Goal: Task Accomplishment & Management: Use online tool/utility

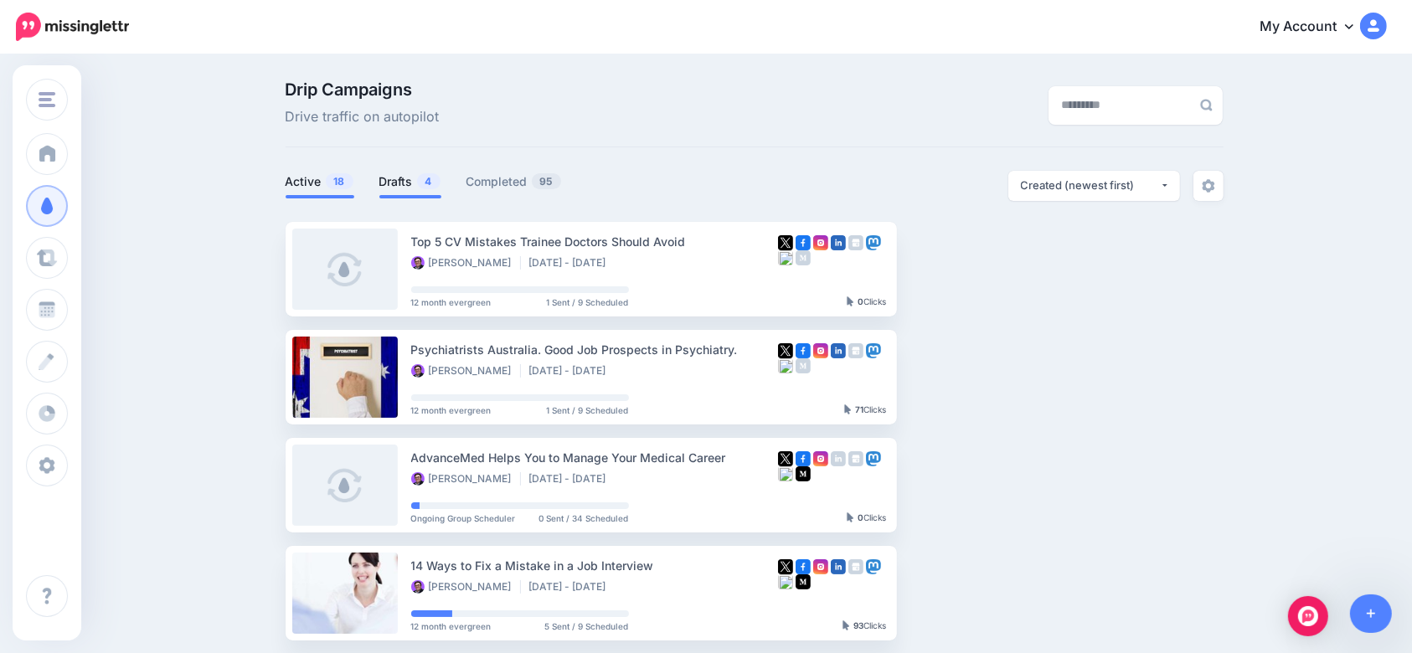
click at [410, 181] on link "Drafts 4" at bounding box center [410, 182] width 62 height 20
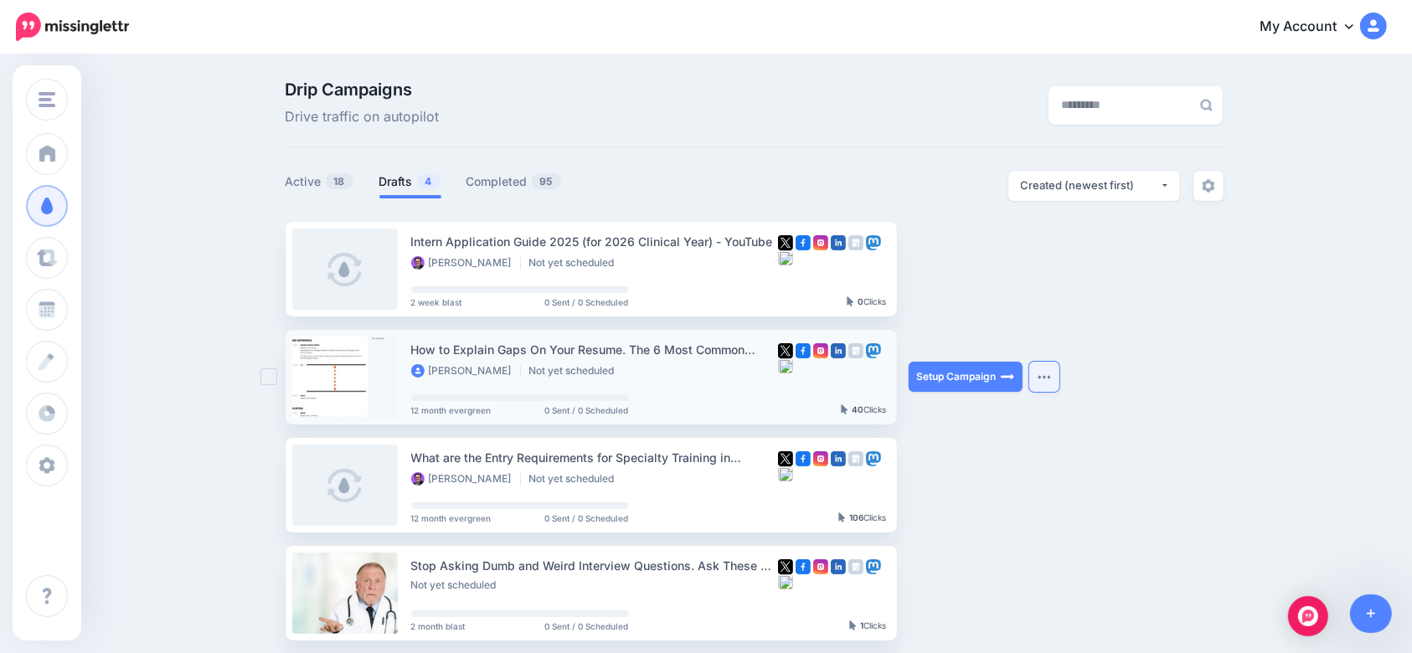
click at [1047, 372] on button "button" at bounding box center [1044, 377] width 30 height 30
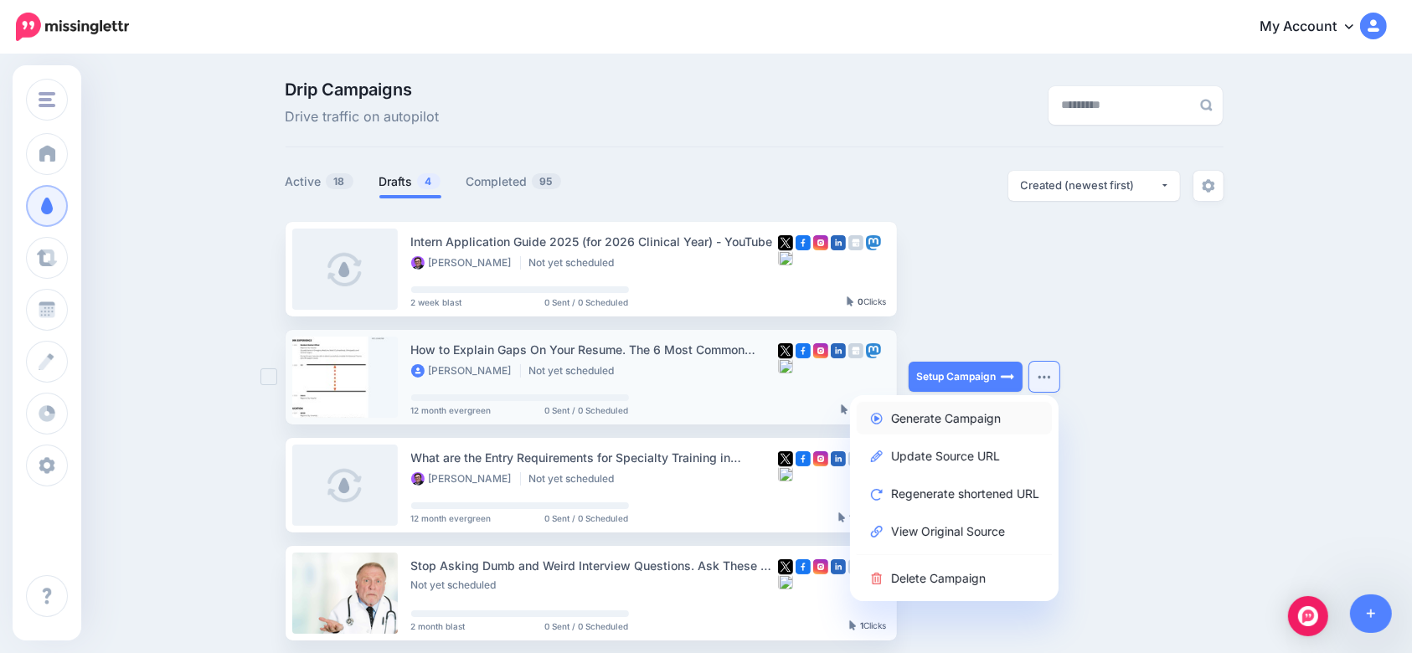
click at [980, 417] on link "Generate Campaign" at bounding box center [953, 418] width 195 height 33
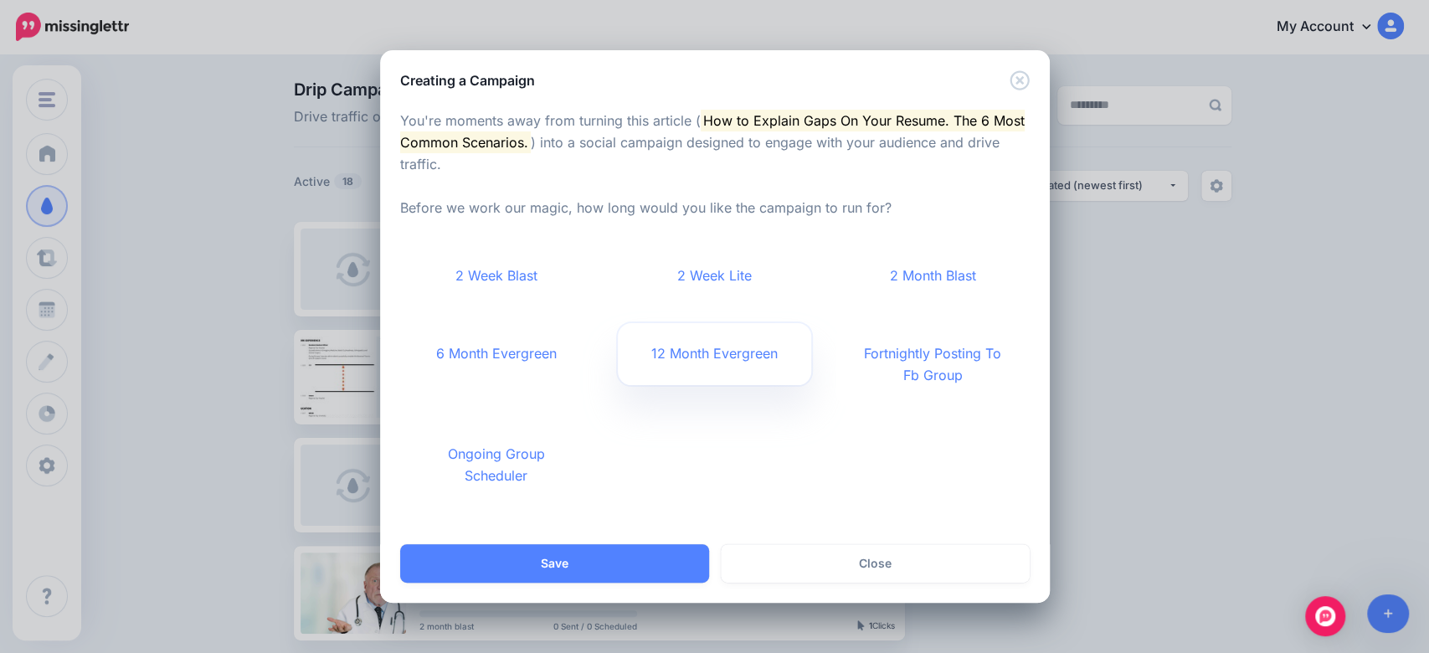
click at [730, 368] on link "12 Month Evergreen" at bounding box center [714, 354] width 193 height 62
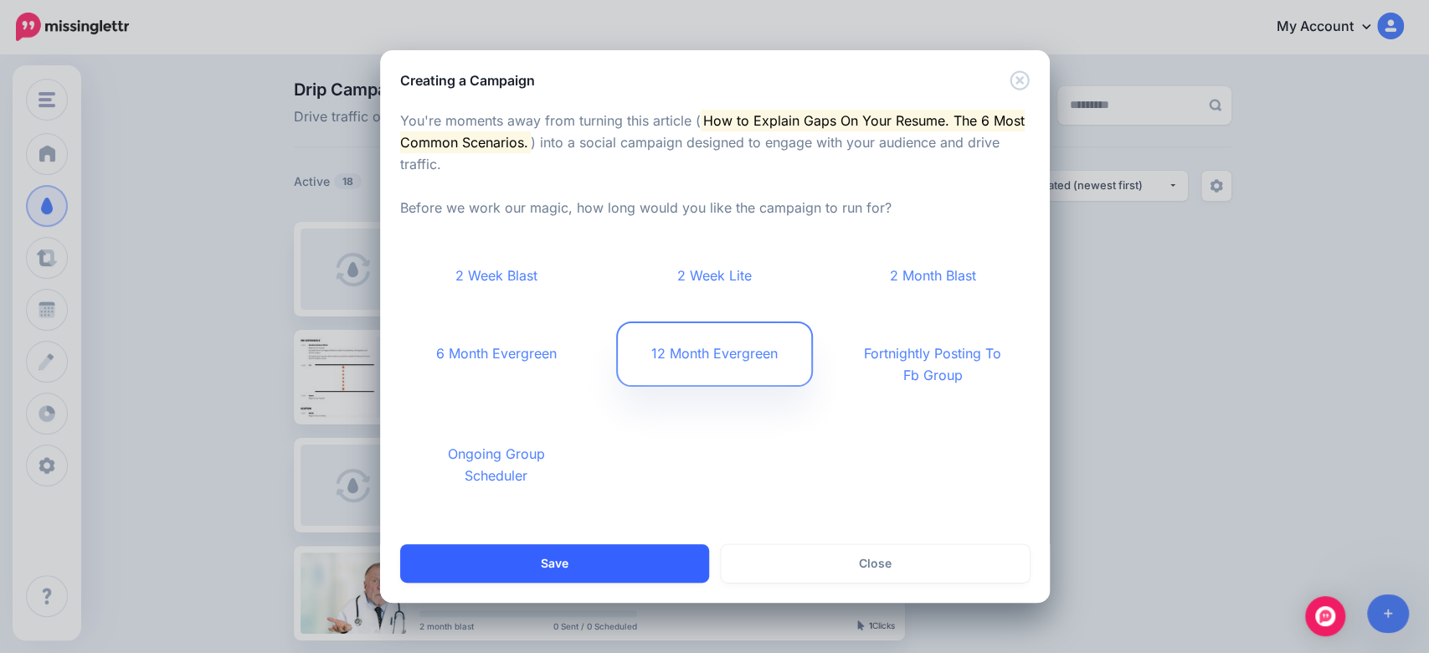
click at [619, 568] on button "Save" at bounding box center [554, 563] width 309 height 39
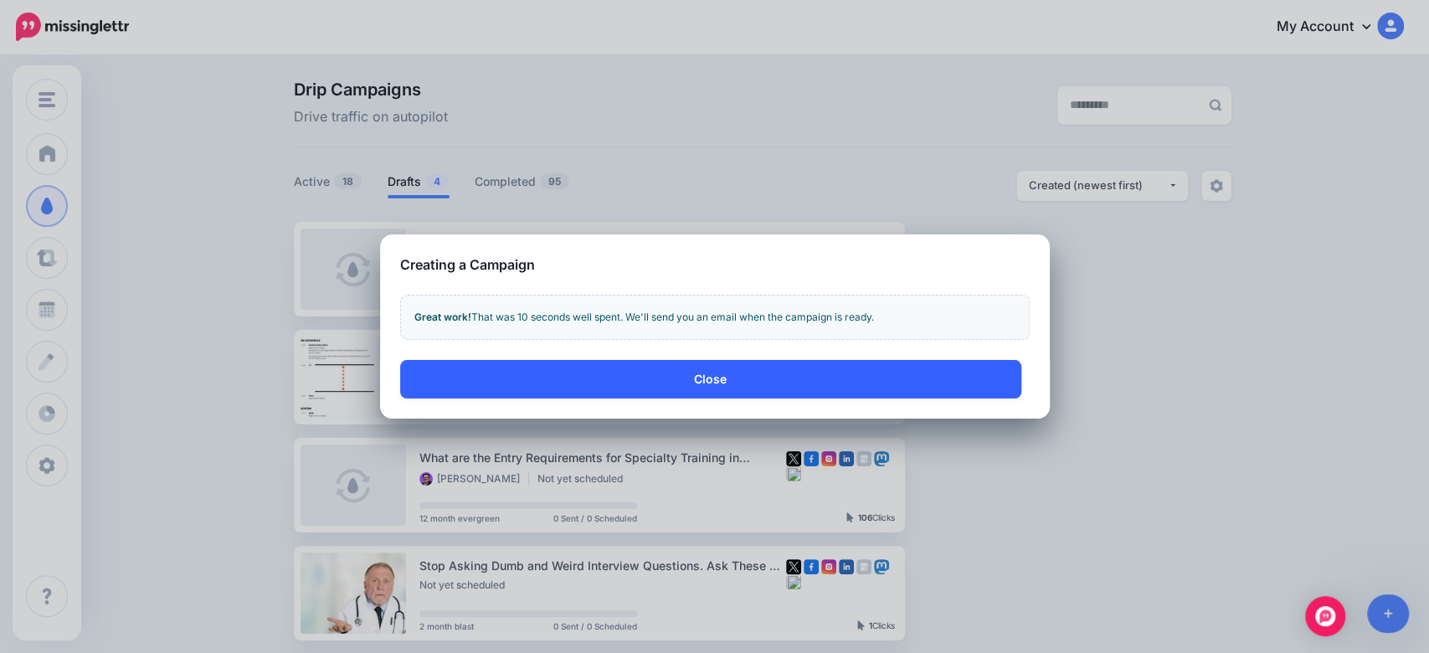
click at [707, 376] on button "Close" at bounding box center [710, 379] width 621 height 39
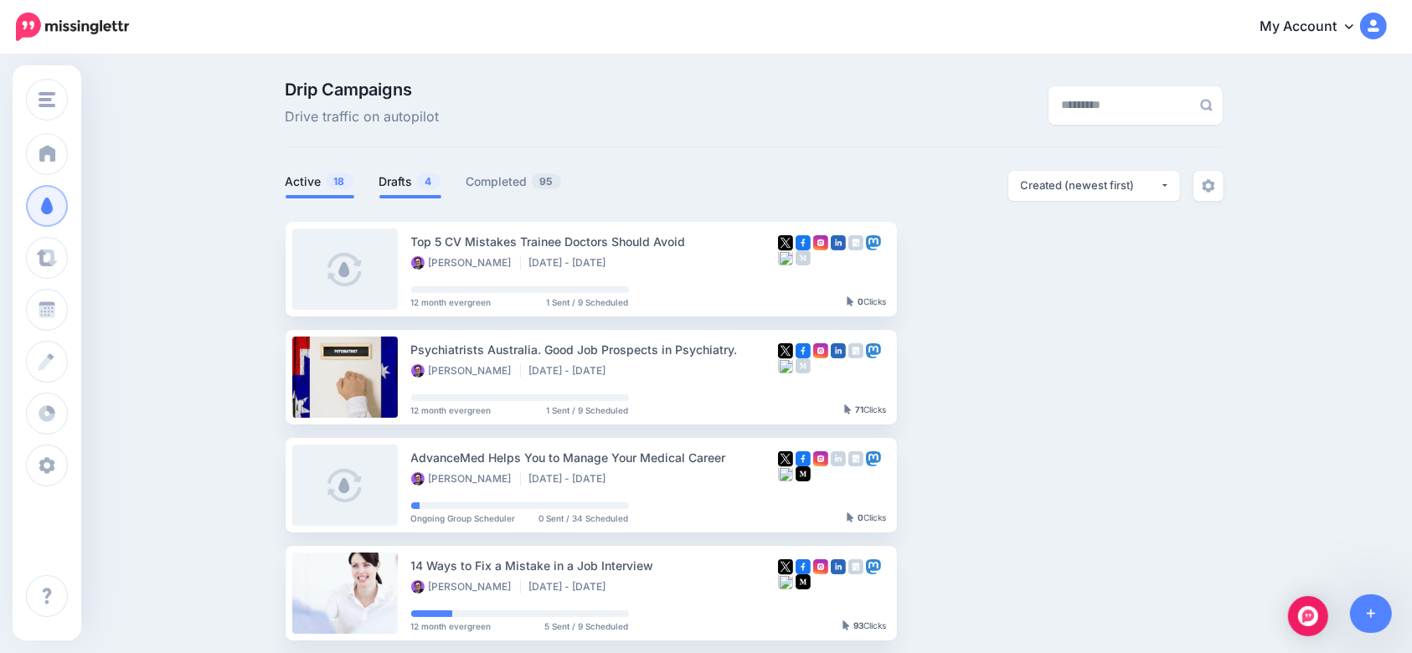
click at [426, 181] on span "4" at bounding box center [428, 181] width 23 height 16
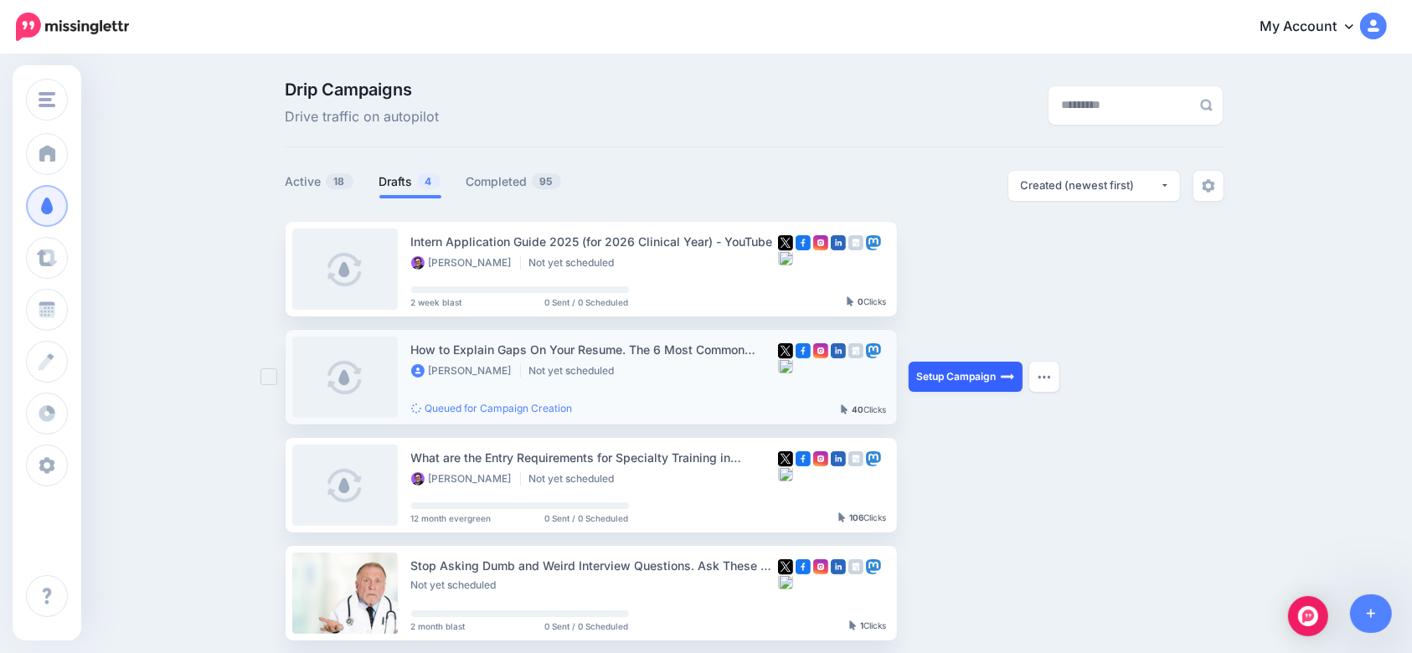
click at [998, 374] on link "Setup Campaign" at bounding box center [965, 377] width 114 height 30
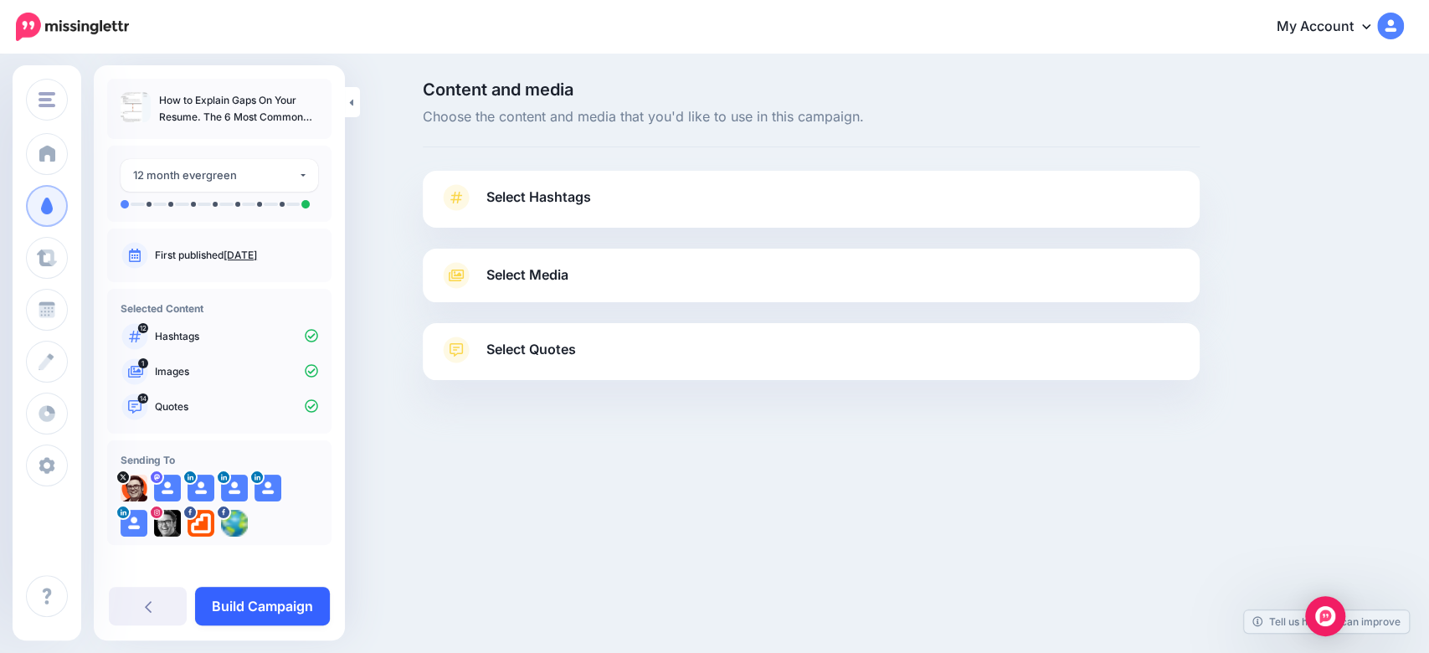
click at [273, 613] on link "Build Campaign" at bounding box center [262, 606] width 135 height 39
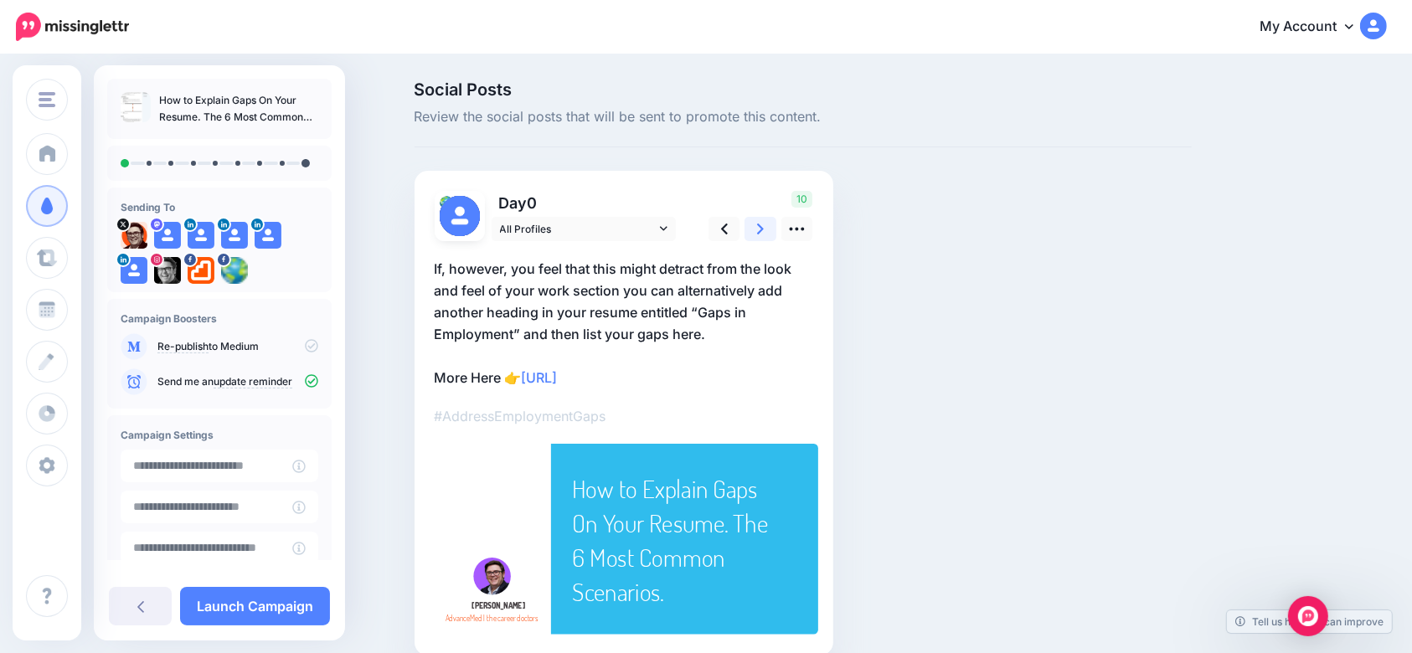
click at [764, 232] on icon at bounding box center [760, 229] width 7 height 18
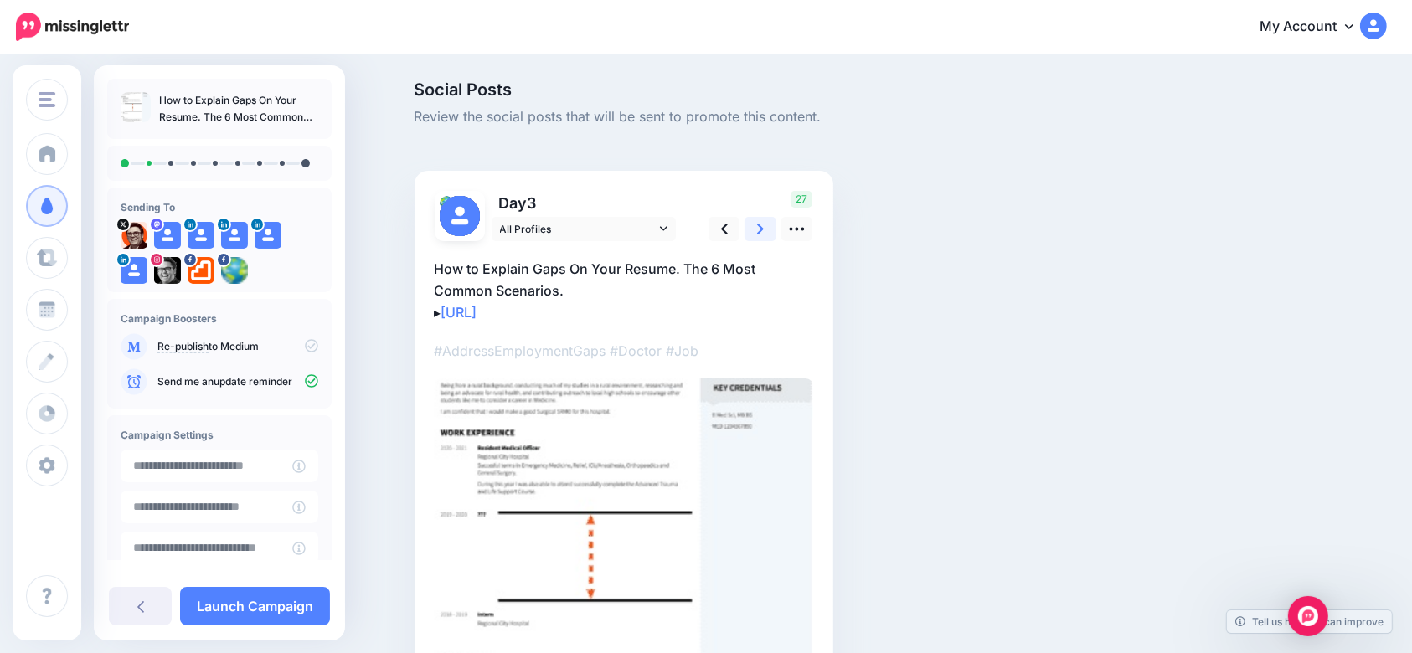
click at [764, 231] on icon at bounding box center [760, 229] width 7 height 18
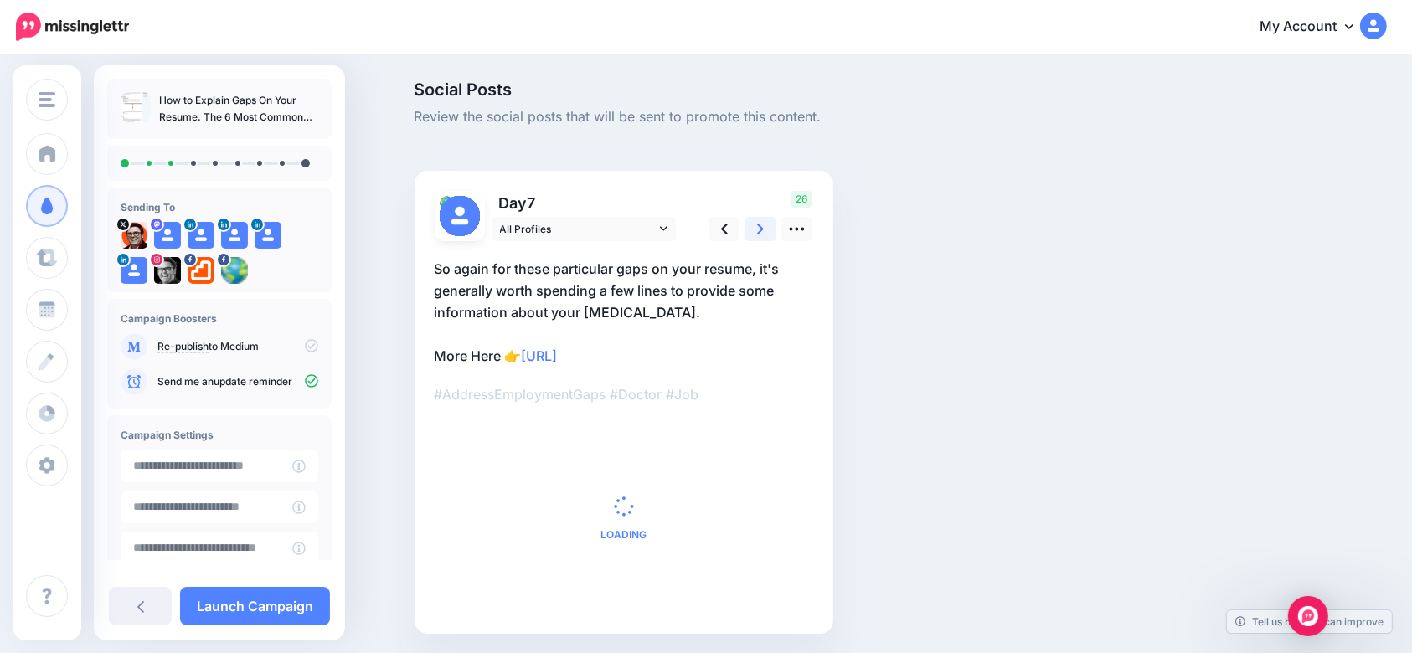
click at [764, 231] on icon at bounding box center [760, 229] width 7 height 18
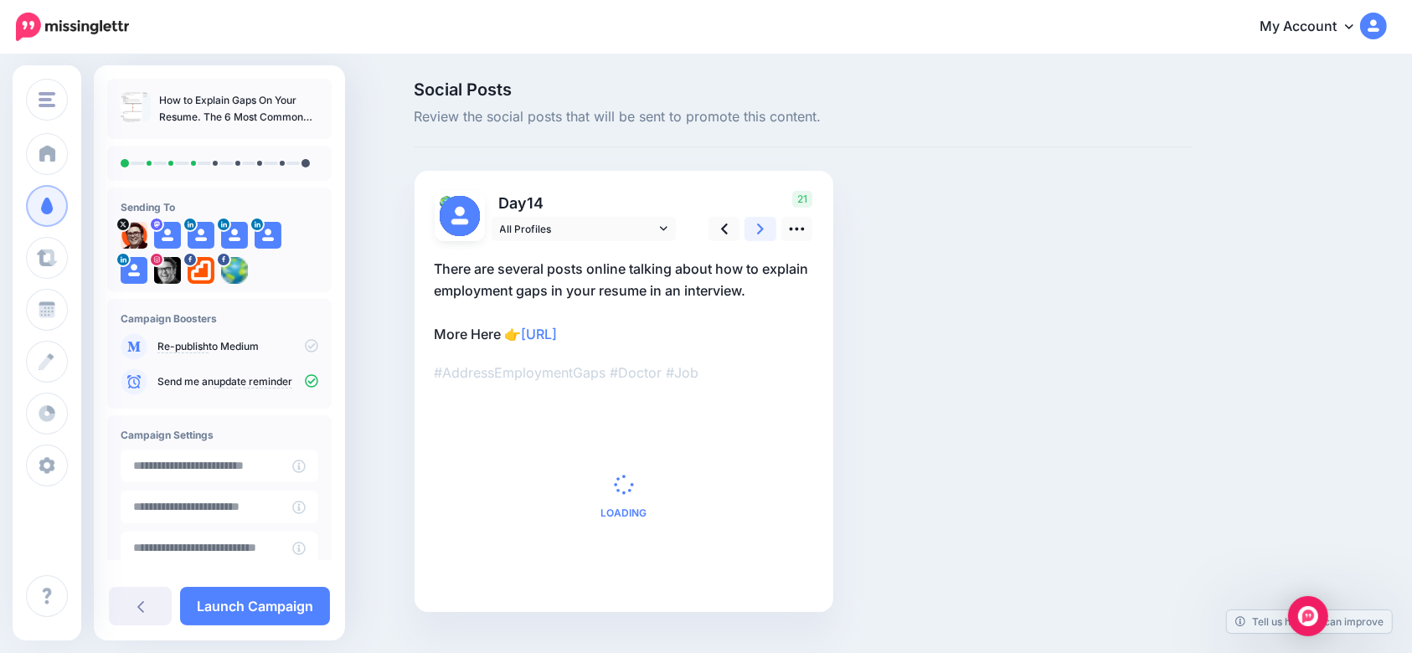
click at [764, 231] on icon at bounding box center [760, 229] width 7 height 18
click at [764, 231] on icon at bounding box center [760, 229] width 7 height 11
click at [764, 230] on icon at bounding box center [760, 229] width 7 height 11
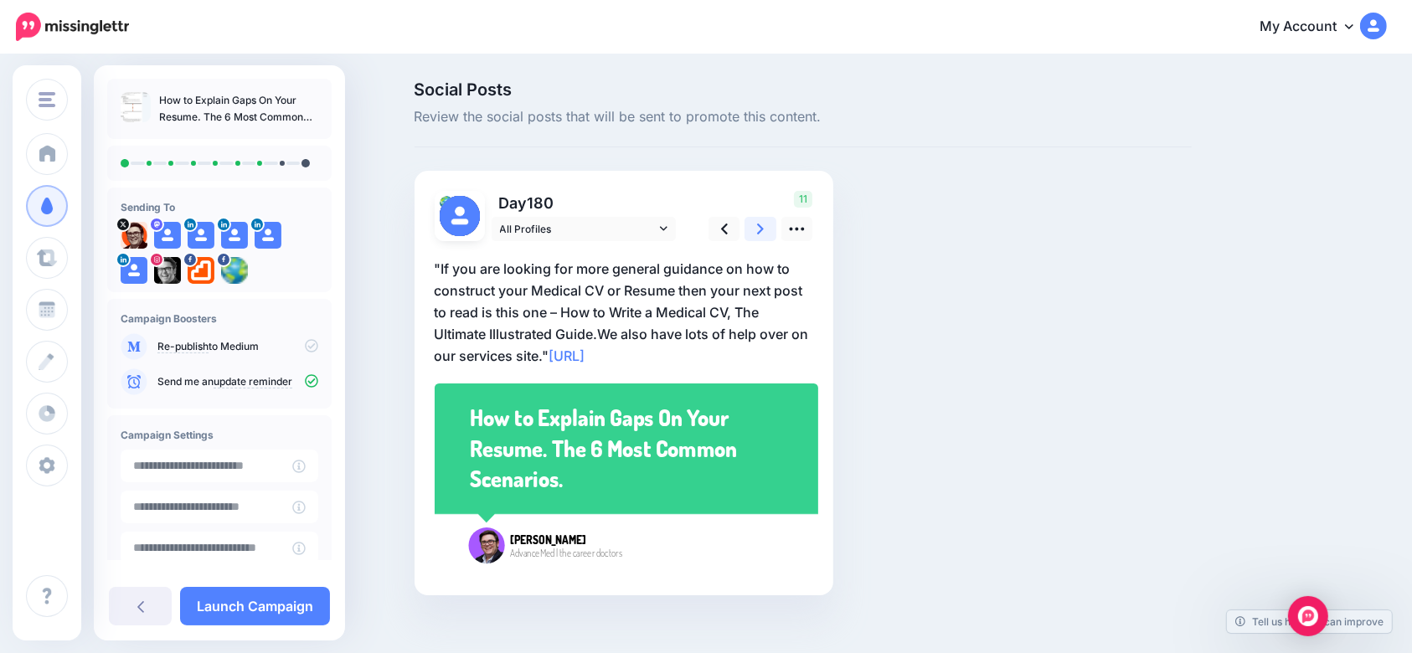
click at [774, 229] on link at bounding box center [760, 229] width 32 height 24
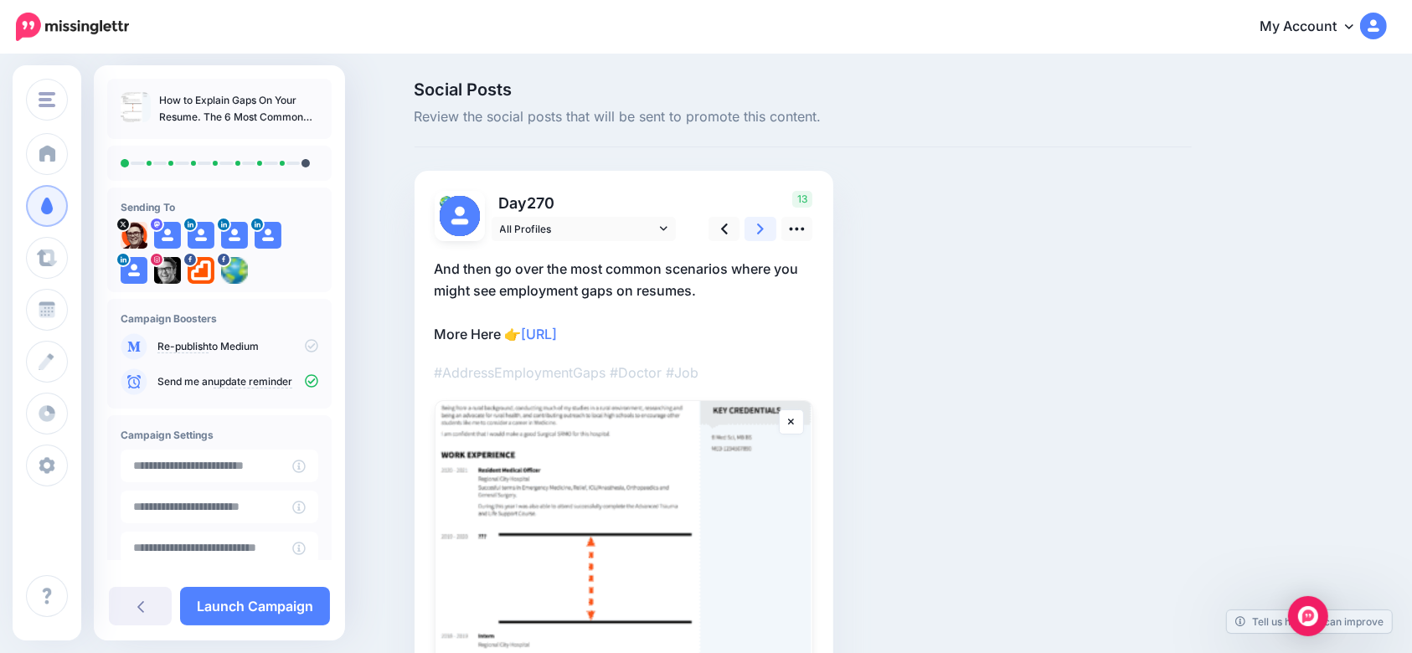
click at [776, 229] on link at bounding box center [760, 229] width 32 height 24
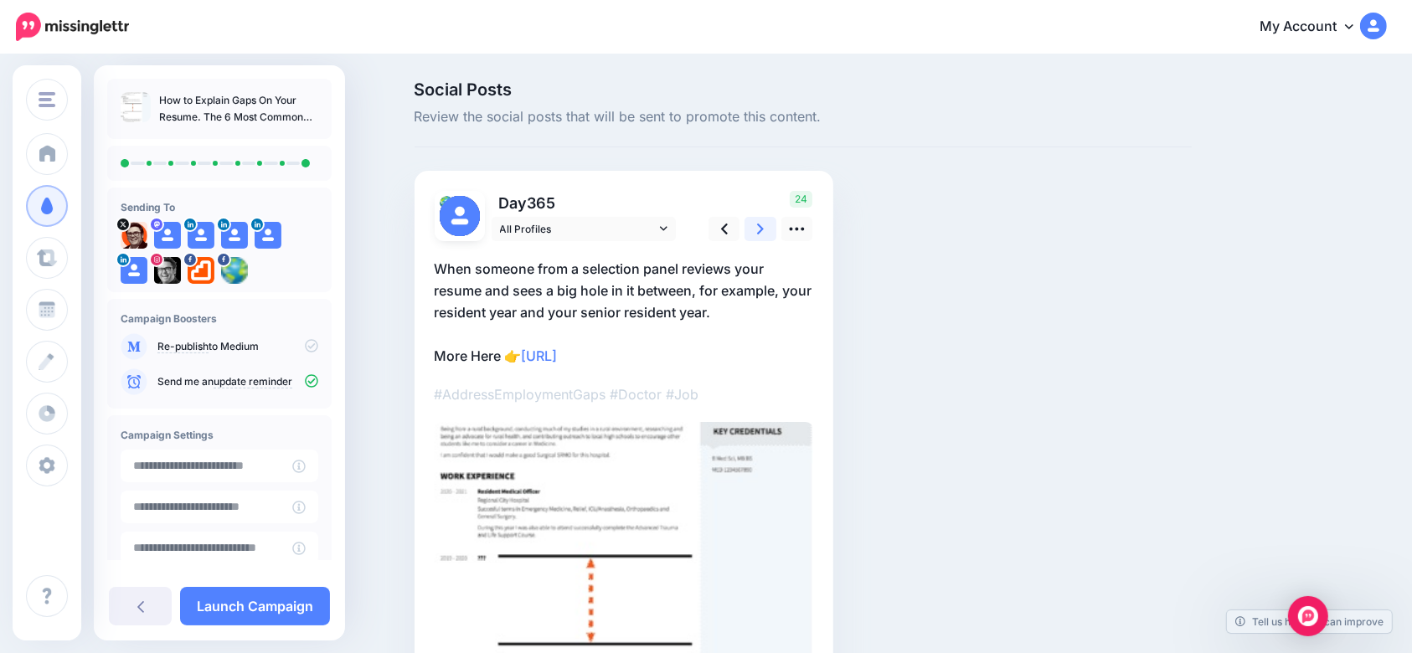
click at [776, 229] on link at bounding box center [760, 229] width 32 height 24
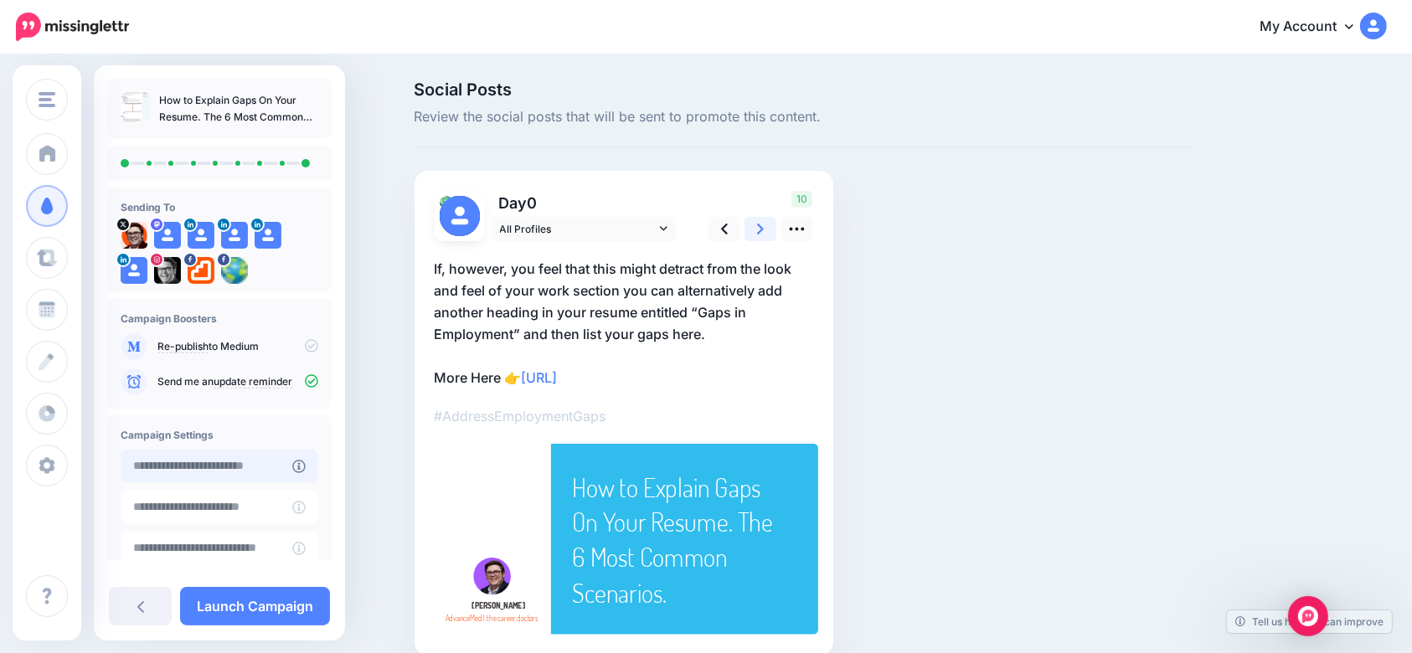
scroll to position [97, 0]
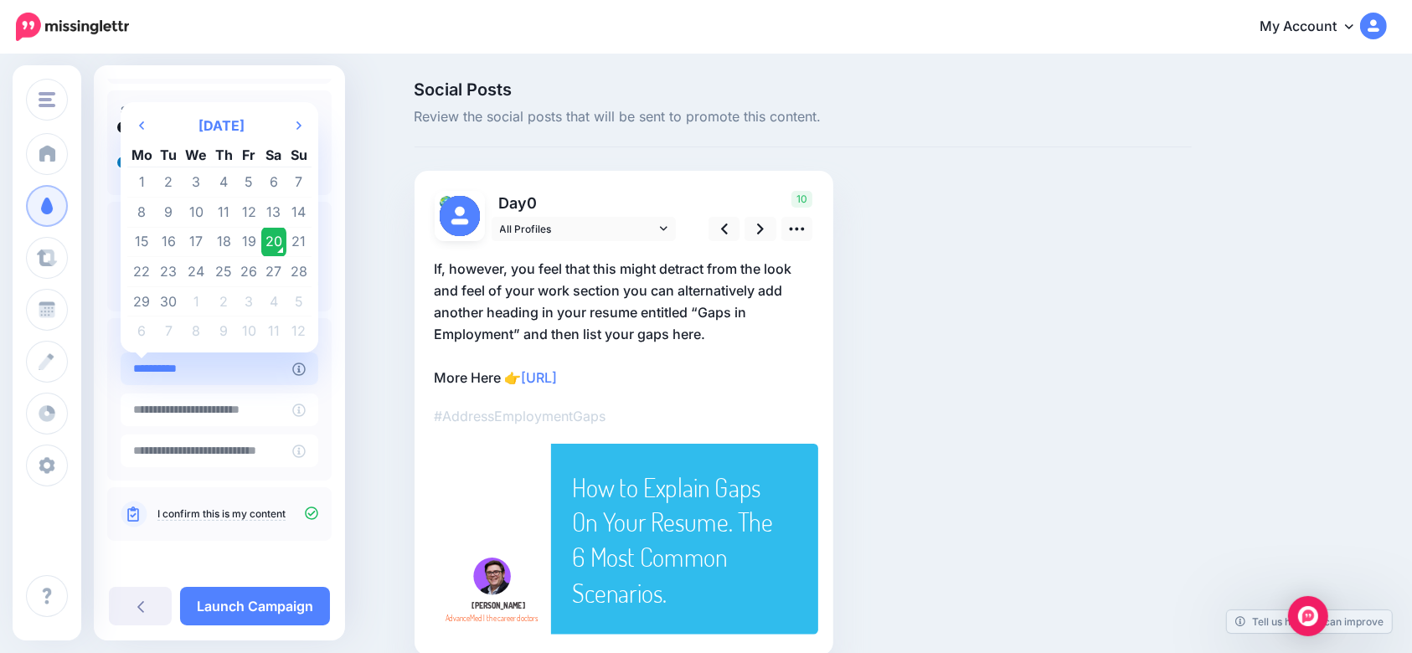
click at [291, 371] on input "**********" at bounding box center [207, 368] width 172 height 33
click at [275, 241] on td "20" at bounding box center [273, 242] width 25 height 30
click at [281, 360] on input "**********" at bounding box center [207, 368] width 172 height 33
click at [301, 234] on td "21" at bounding box center [298, 242] width 25 height 30
type input "**********"
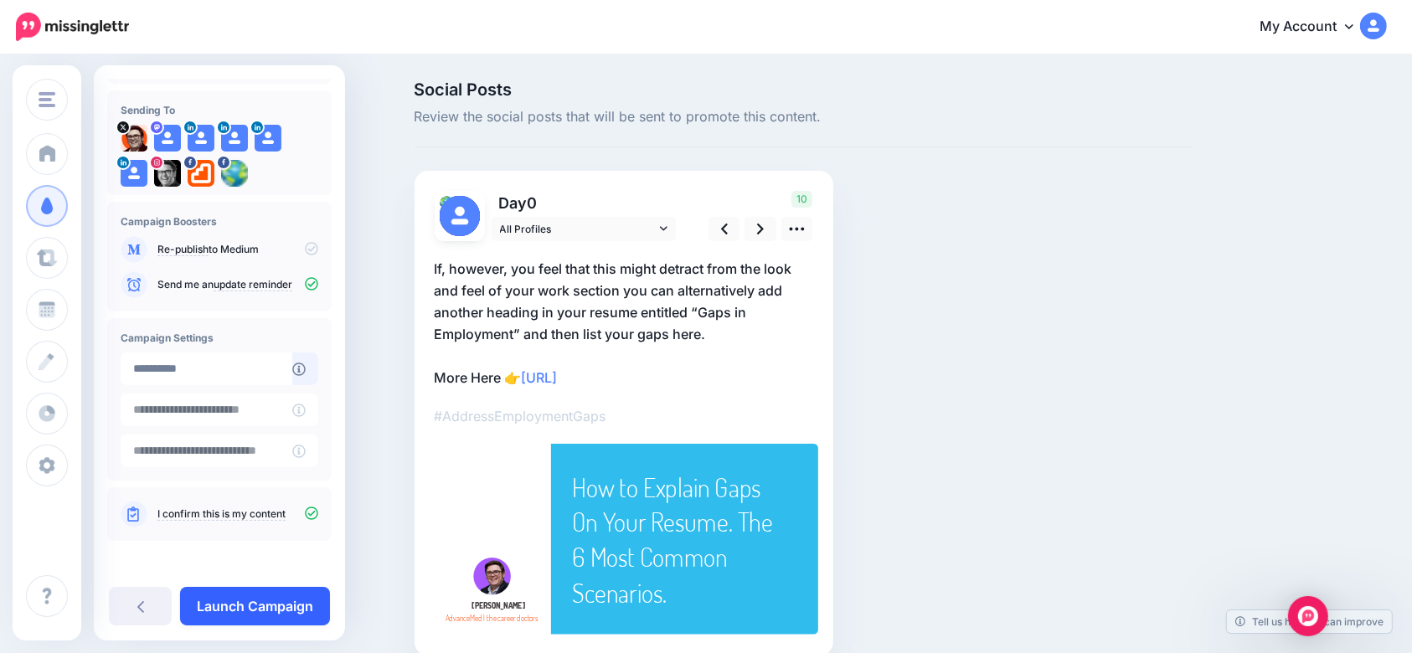
click at [255, 599] on link "Launch Campaign" at bounding box center [255, 606] width 150 height 39
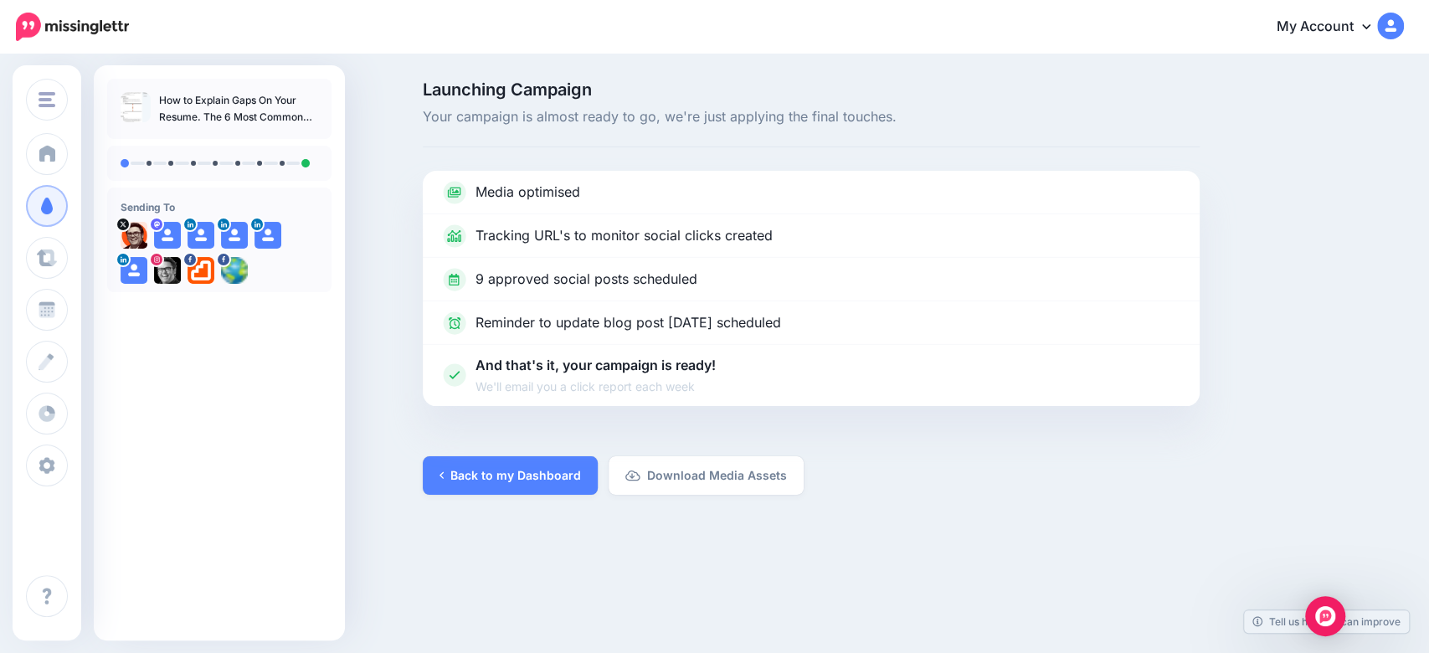
click at [509, 451] on div at bounding box center [811, 431] width 777 height 50
click at [508, 485] on link "Back to my Dashboard" at bounding box center [510, 475] width 175 height 39
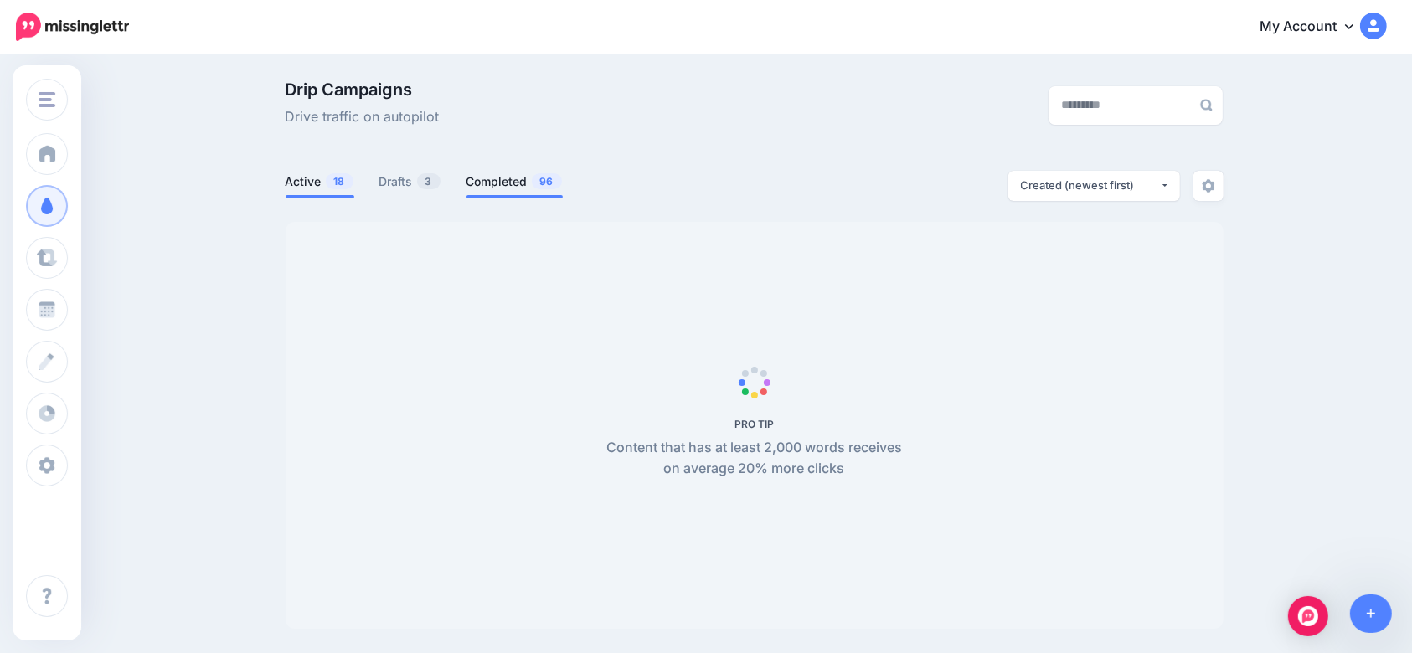
click at [513, 178] on link "Completed 96" at bounding box center [514, 182] width 96 height 20
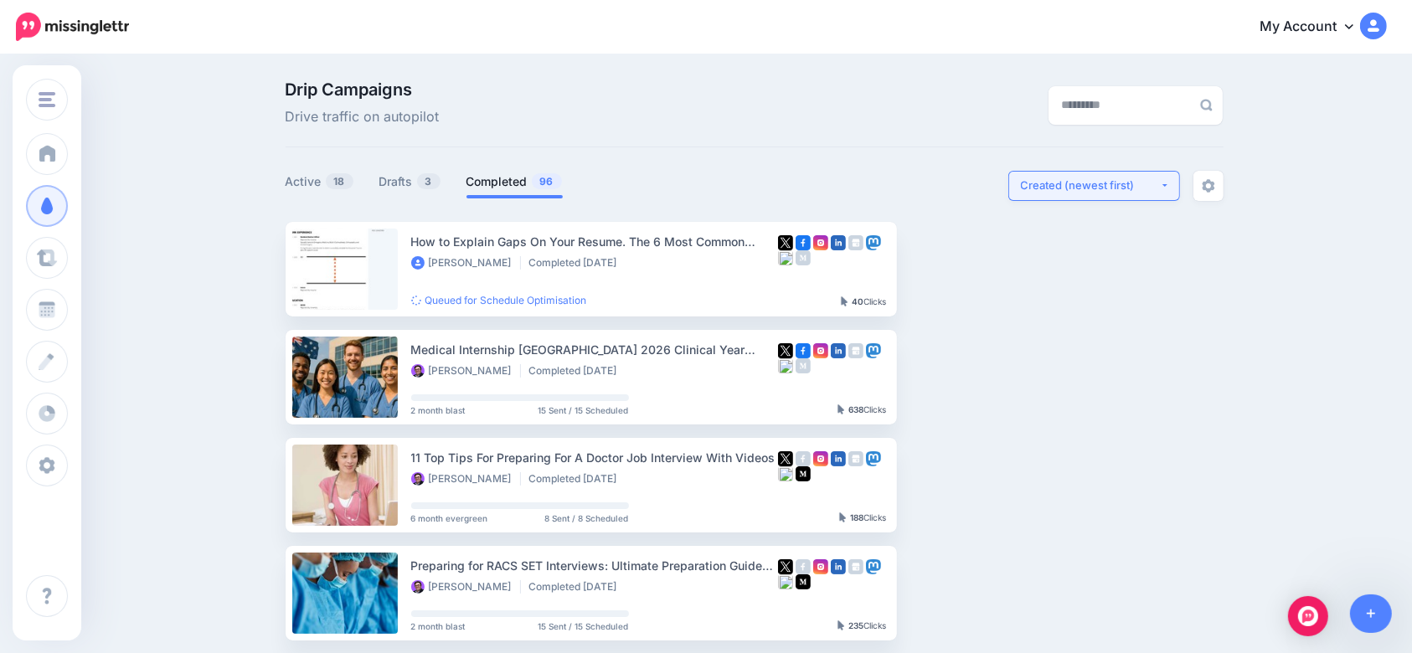
click at [1160, 196] on button "Created (newest first)" at bounding box center [1094, 186] width 172 height 30
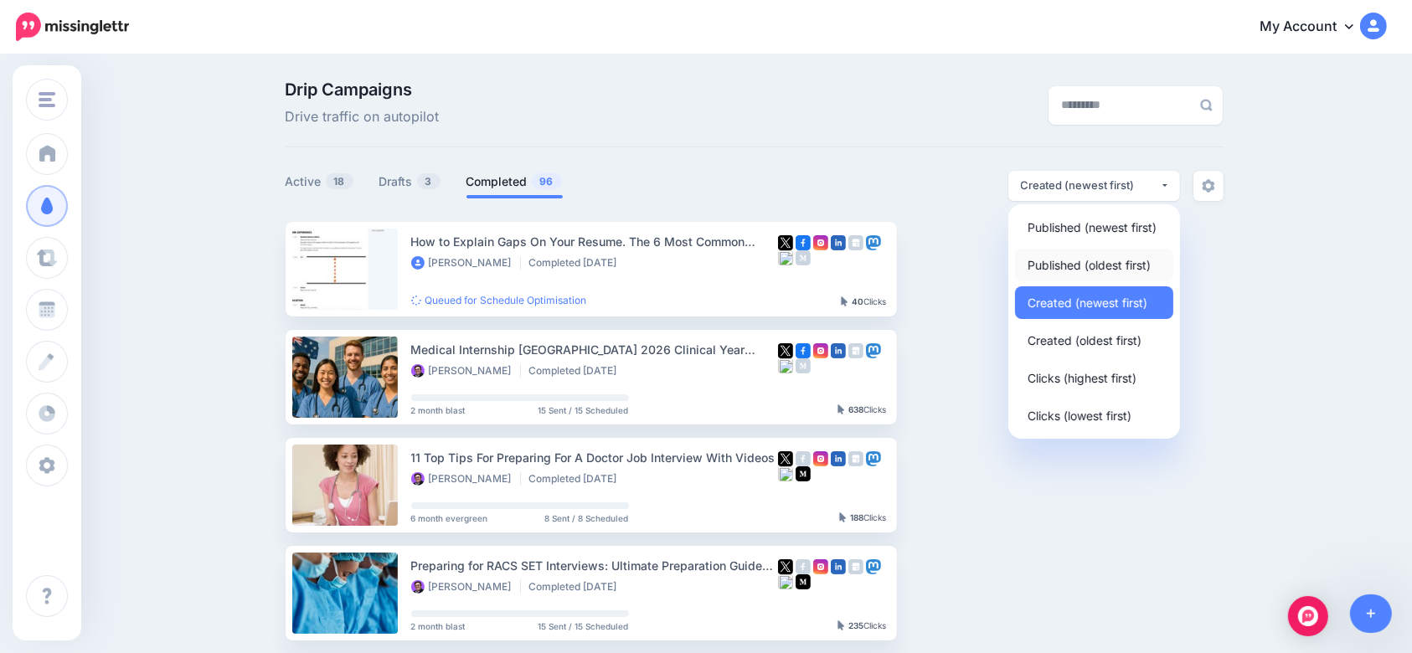
click at [1092, 271] on span "Published (oldest first)" at bounding box center [1088, 265] width 123 height 20
select select "**********"
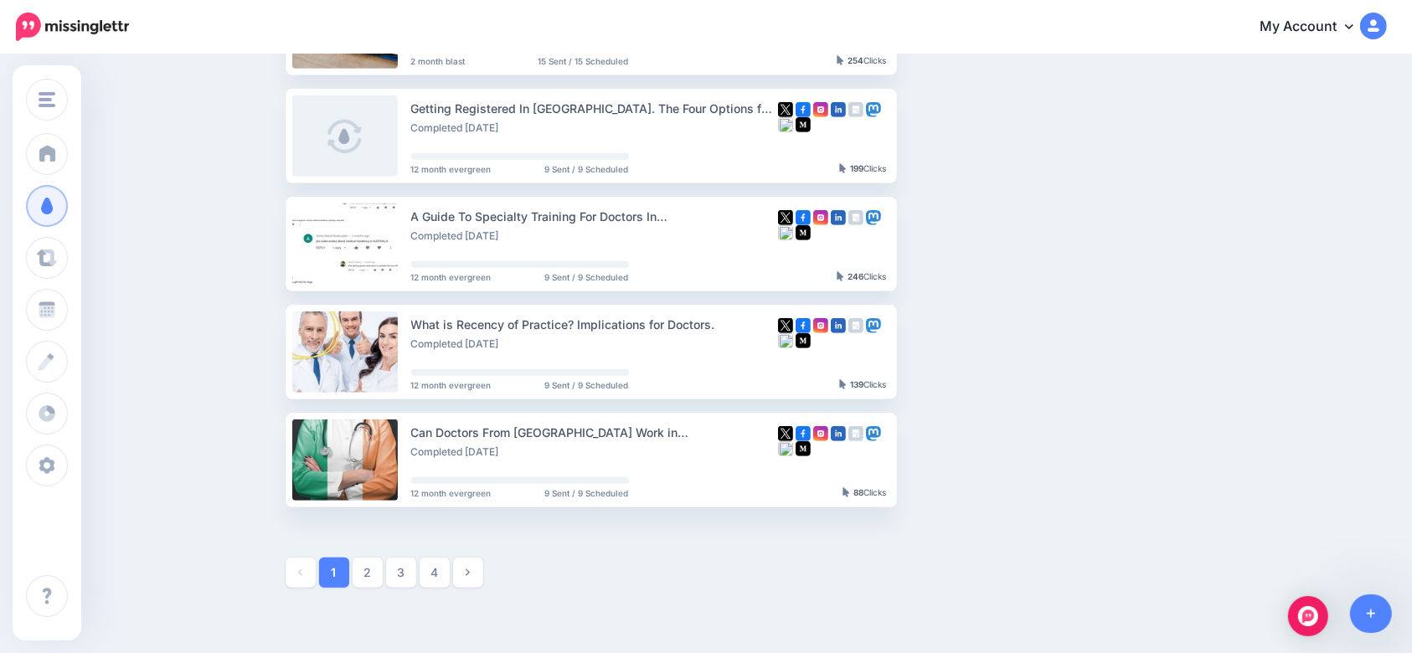
scroll to position [780, 0]
click at [1045, 362] on button "button" at bounding box center [1041, 352] width 30 height 30
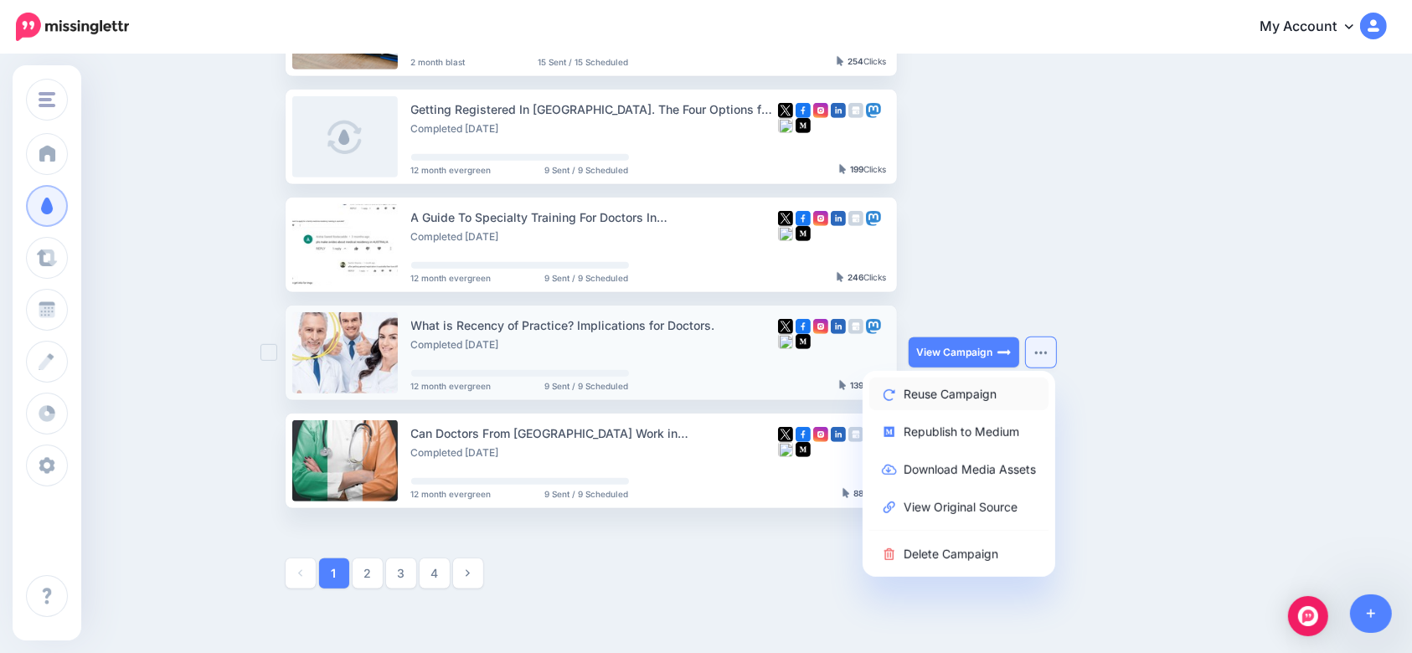
click at [959, 388] on link "Reuse Campaign" at bounding box center [958, 394] width 179 height 33
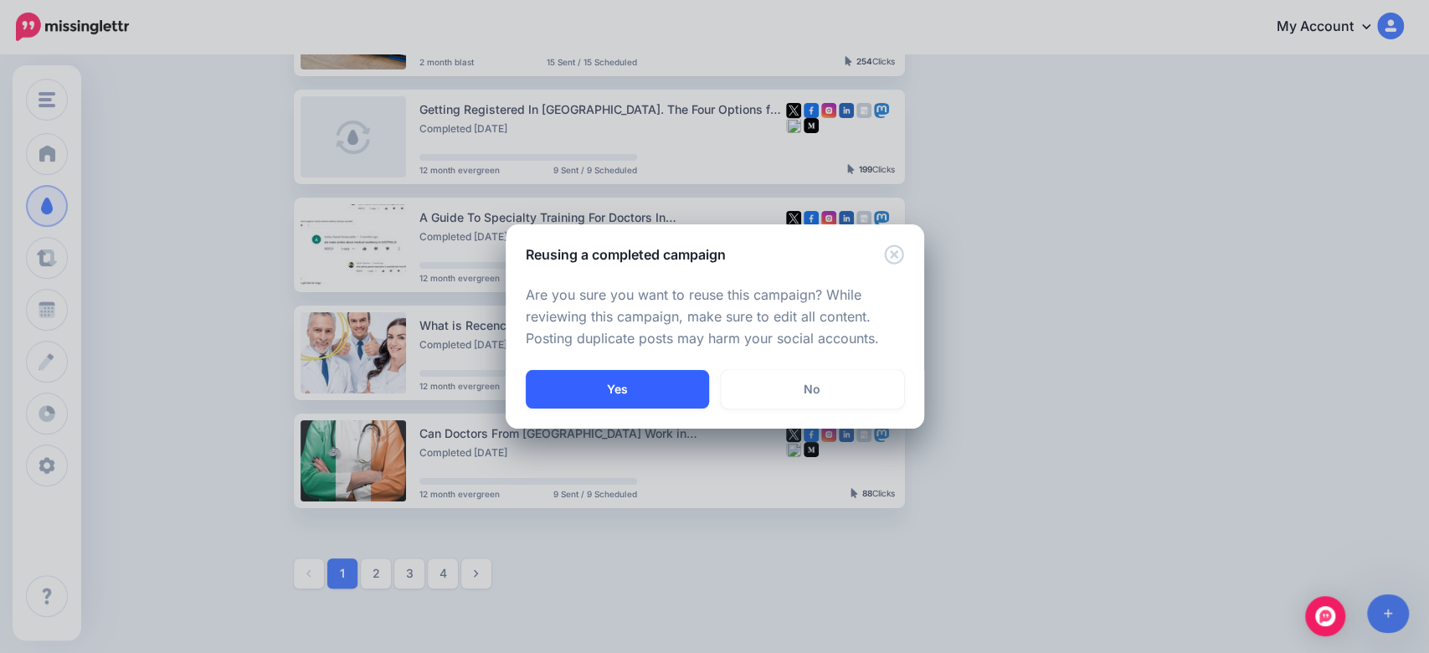
click at [653, 388] on button "Yes" at bounding box center [617, 389] width 183 height 39
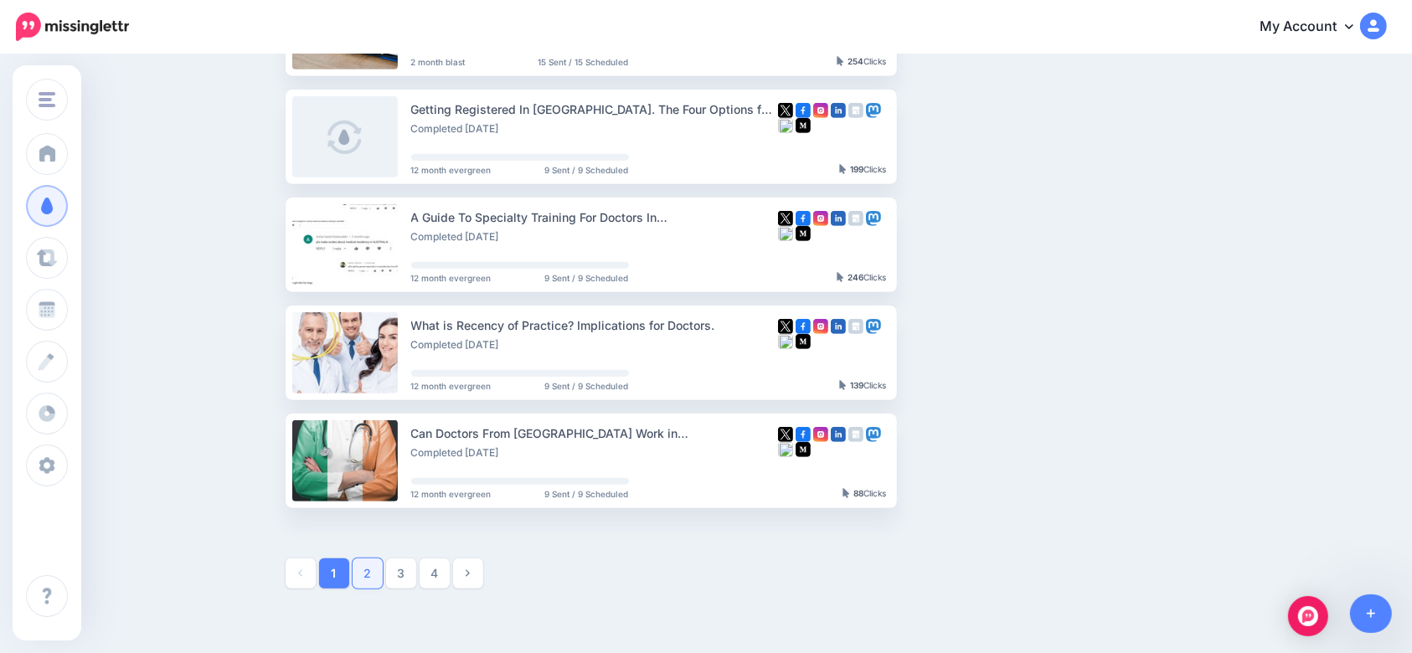
click at [368, 577] on link "2" at bounding box center [367, 573] width 30 height 30
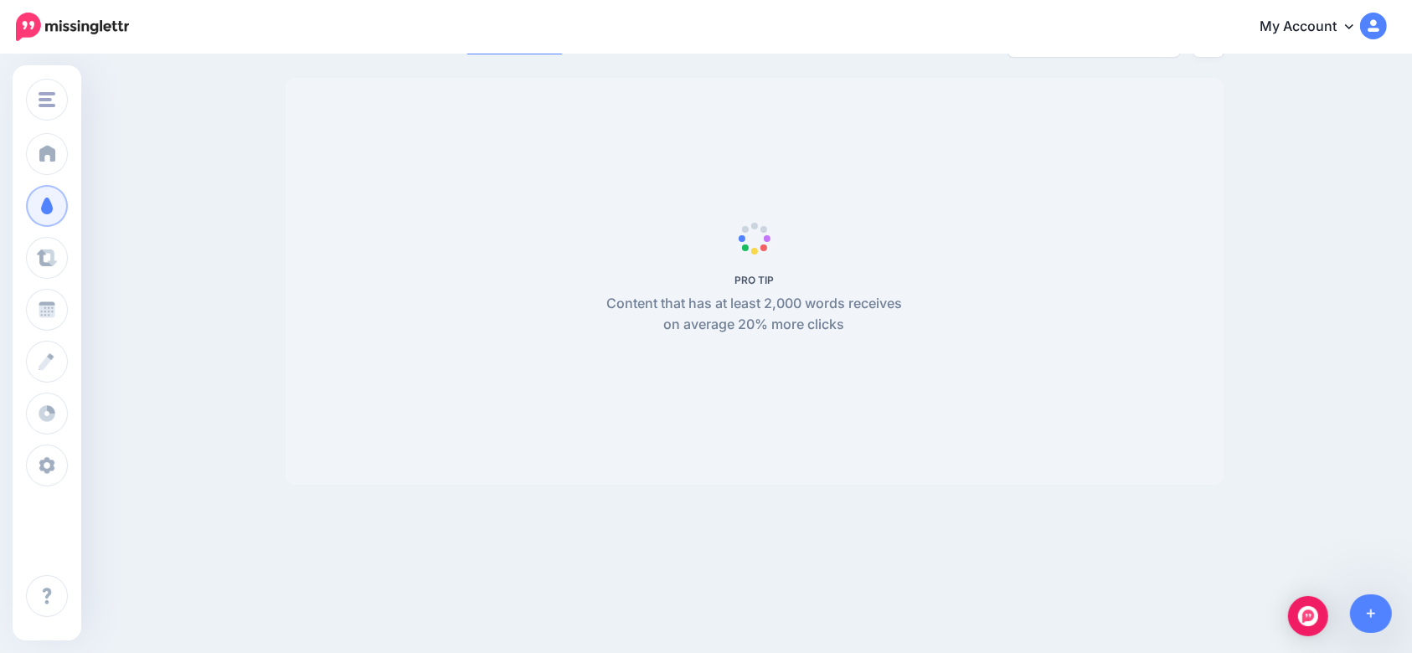
scroll to position [143, 0]
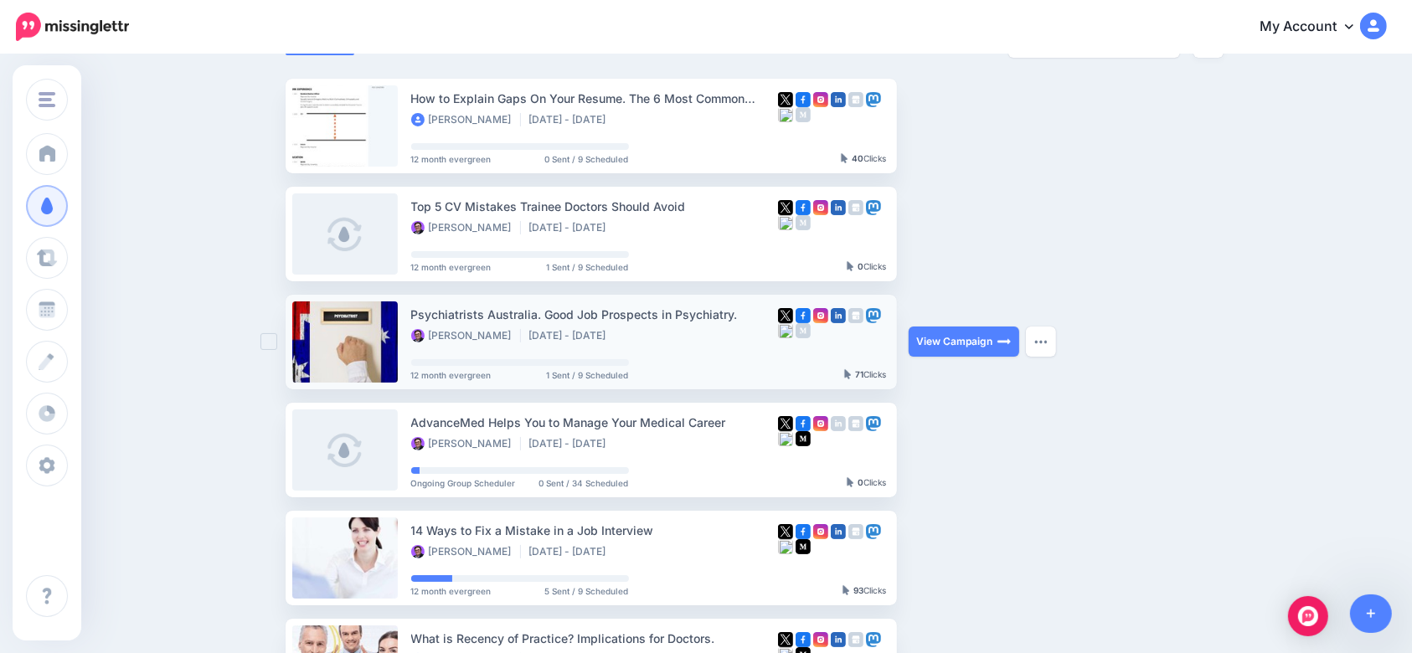
scroll to position [143, 0]
click at [1353, 165] on div "Drip Campaigns Drive traffic on autopilot Active 19 4 94" at bounding box center [706, 588] width 1412 height 1350
